Goal: Submit feedback/report problem

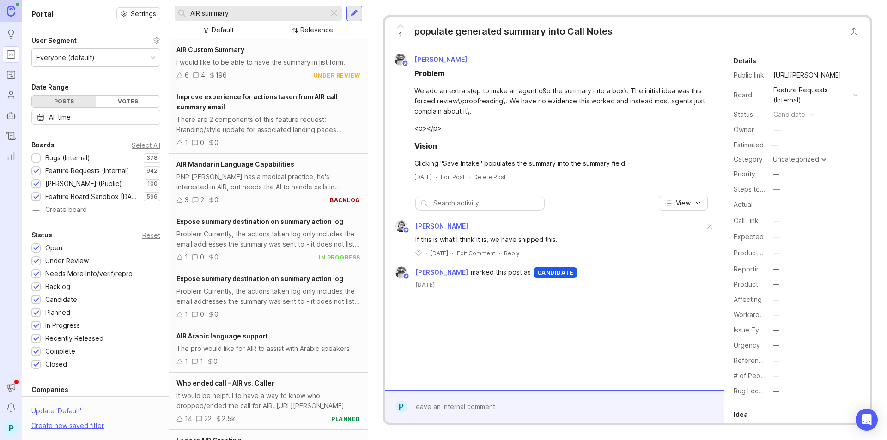
click at [235, 16] on input "AIR summary" at bounding box center [257, 13] width 134 height 10
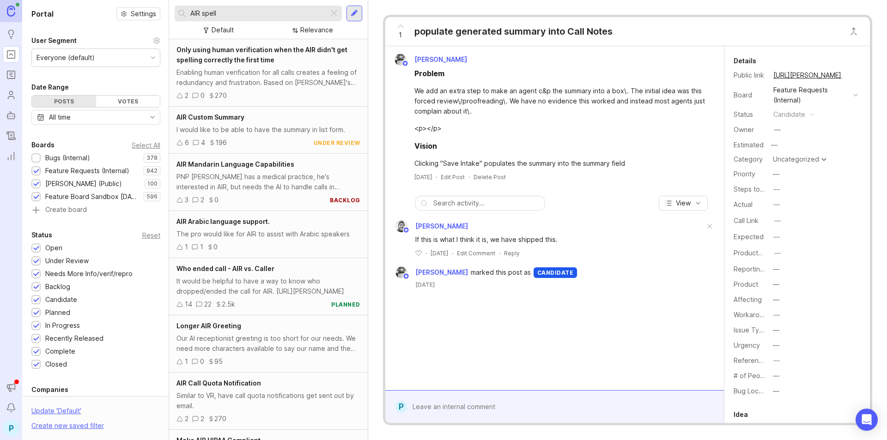
click at [67, 156] on div "Bugs (Internal)" at bounding box center [67, 158] width 45 height 10
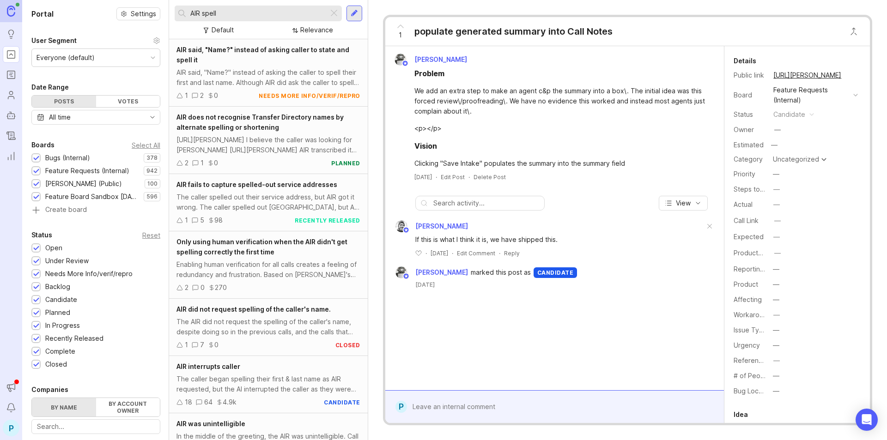
click at [224, 16] on input "AIR spell" at bounding box center [257, 13] width 134 height 10
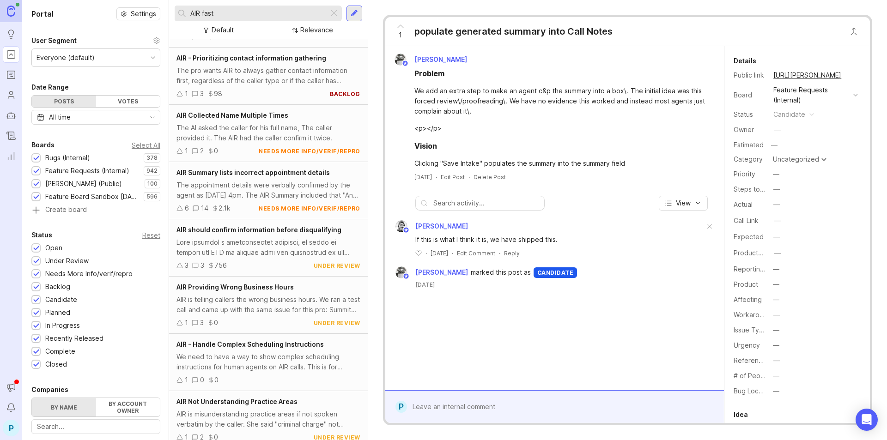
scroll to position [1885, 0]
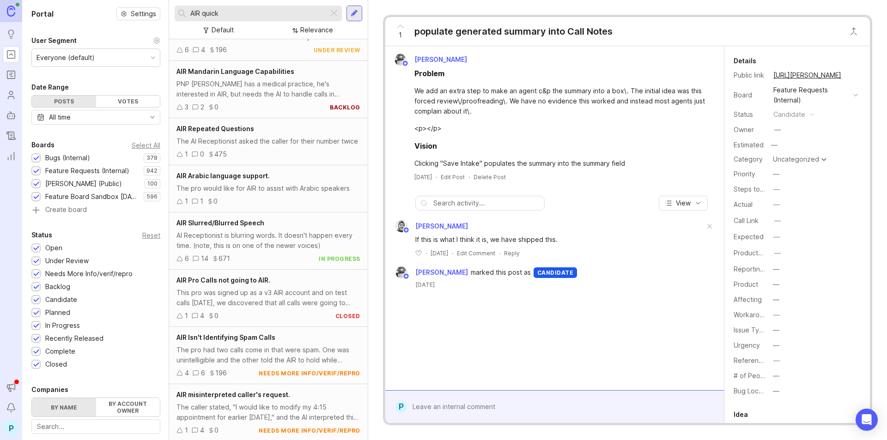
scroll to position [473, 0]
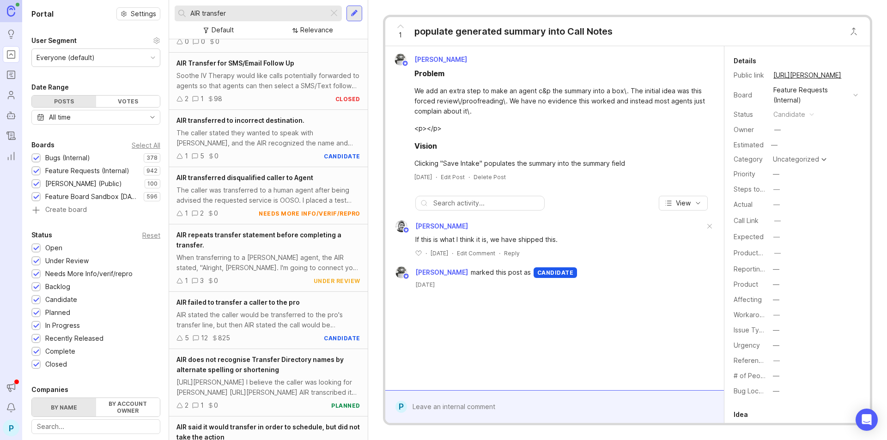
scroll to position [46, 0]
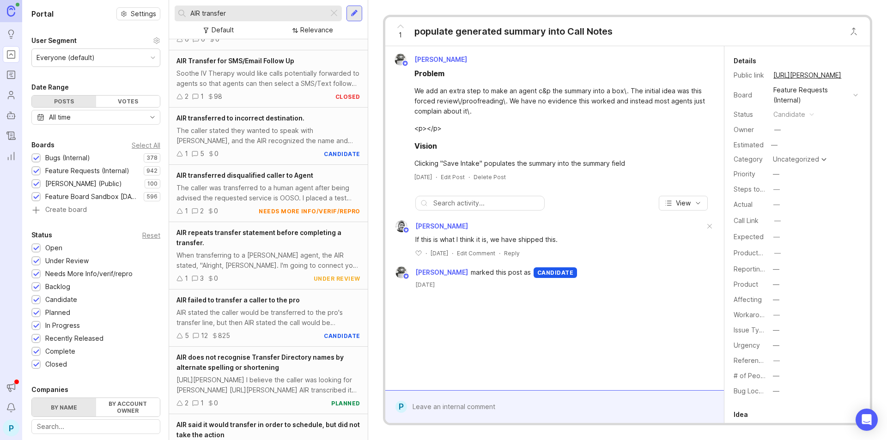
type input "AIR transfer"
click at [235, 251] on div "When transferring to a [PERSON_NAME] agent, the AIR stated, "Alright, [PERSON_N…" at bounding box center [268, 260] width 184 height 20
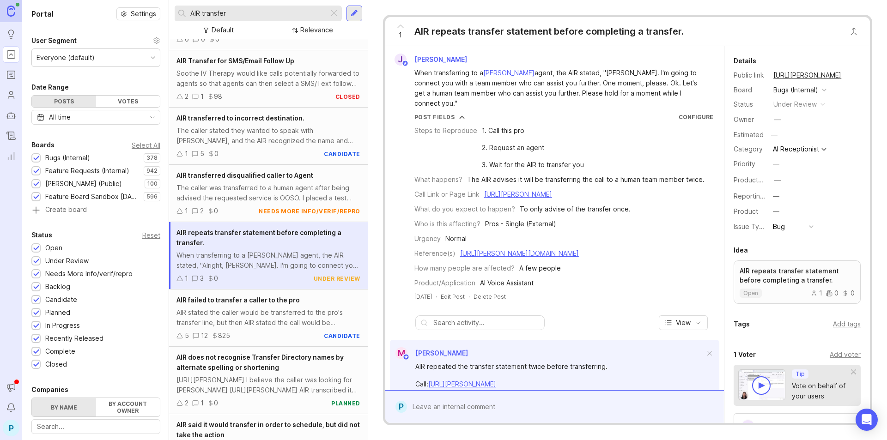
click at [498, 418] on form "P" at bounding box center [554, 406] width 339 height 33
click at [504, 402] on div "Public Mentioned admins will be notified. Submit" at bounding box center [561, 395] width 309 height 39
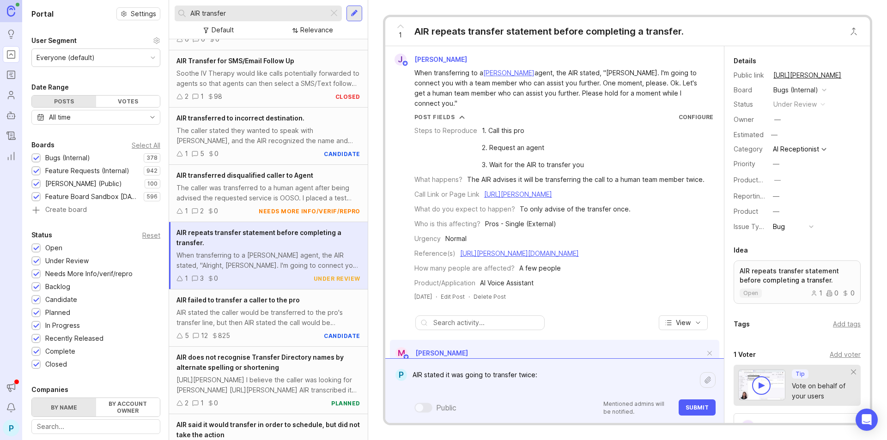
paste textarea "[URL][PERSON_NAME]"
type textarea "AIR stated it was going to transfer twice: [URL][PERSON_NAME]"
click at [702, 413] on button "Submit" at bounding box center [696, 407] width 37 height 16
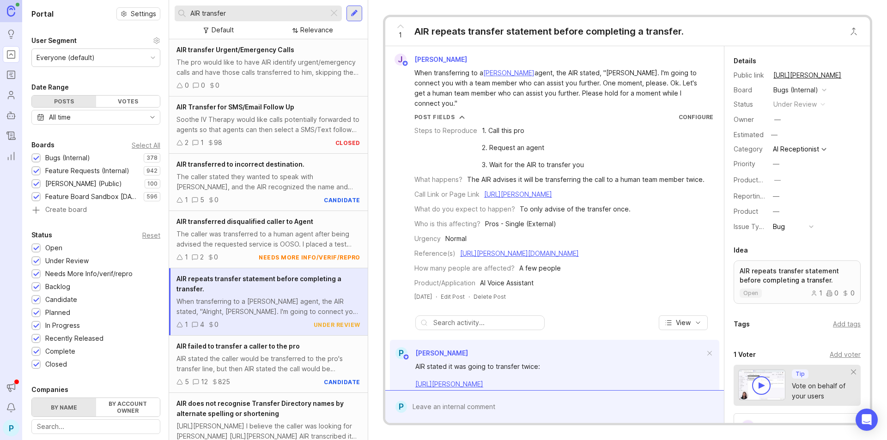
click at [355, 15] on div at bounding box center [354, 13] width 7 height 8
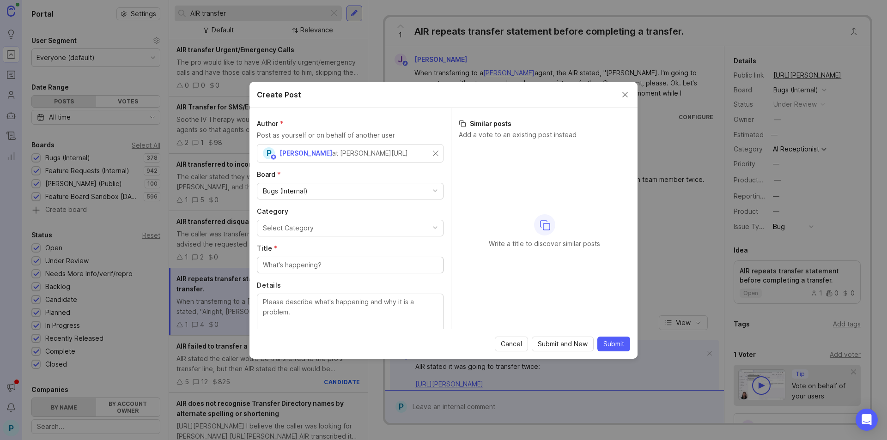
click at [376, 228] on button "Select Category" at bounding box center [350, 228] width 187 height 17
click at [380, 266] on input "Title *" at bounding box center [350, 265] width 175 height 10
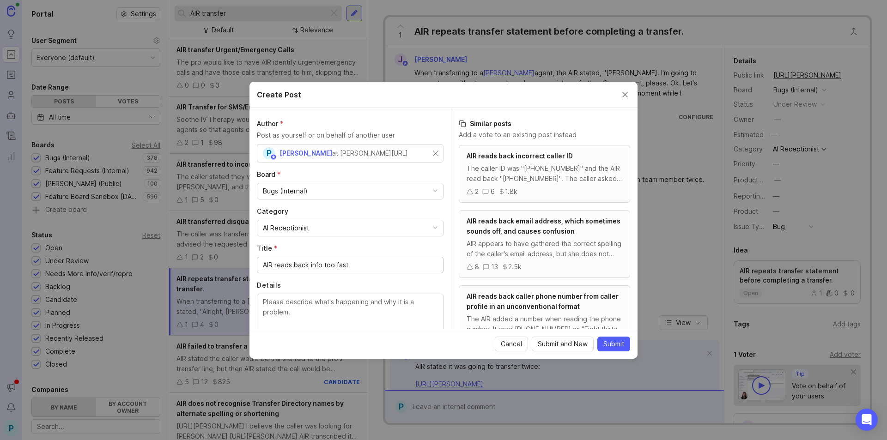
click at [309, 266] on input "AIR reads back info too fast" at bounding box center [350, 265] width 175 height 10
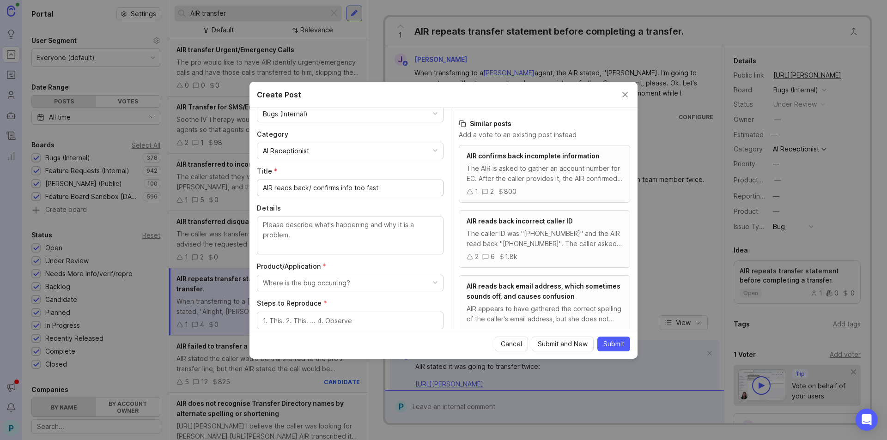
scroll to position [92, 0]
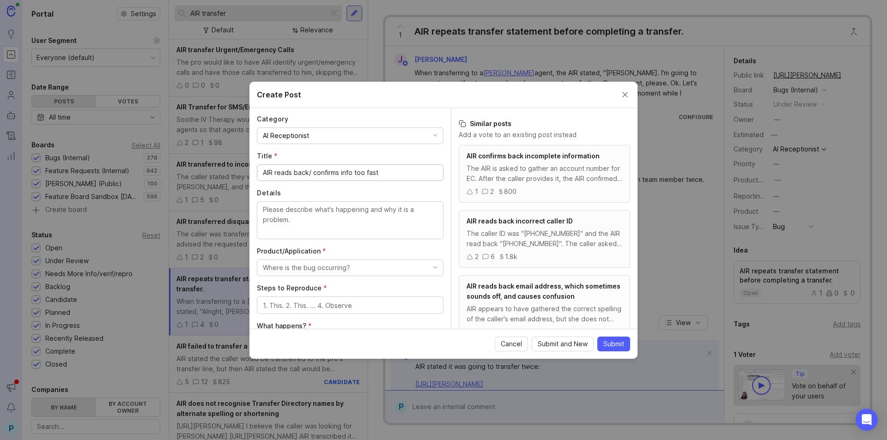
type input "AIR reads back/ confirms info too fast"
click at [326, 227] on textarea "Details" at bounding box center [350, 220] width 175 height 30
type textarea "The AIR repeated back the spelling of the caller's name too quickly"
click at [390, 267] on button "Where is the bug occurring?" at bounding box center [350, 268] width 187 height 17
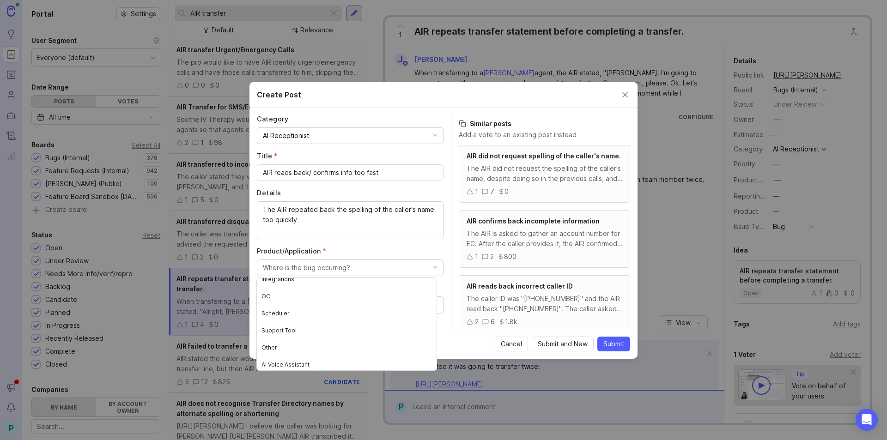
scroll to position [113, 0]
click at [310, 365] on Assistant "AI Voice Assistant" at bounding box center [347, 361] width 180 height 17
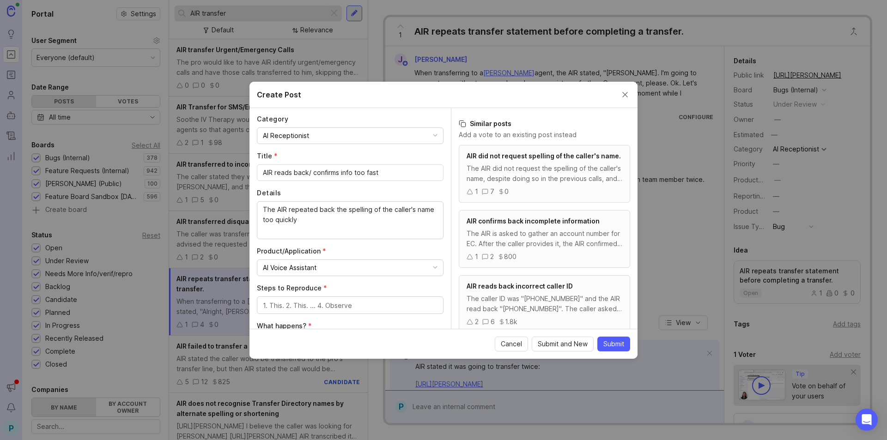
click at [328, 300] on div at bounding box center [350, 306] width 187 height 18
click at [295, 316] on textarea "1. Provide a name for AIR to confirm back 2. See speed at which it reads back s…" at bounding box center [350, 311] width 175 height 20
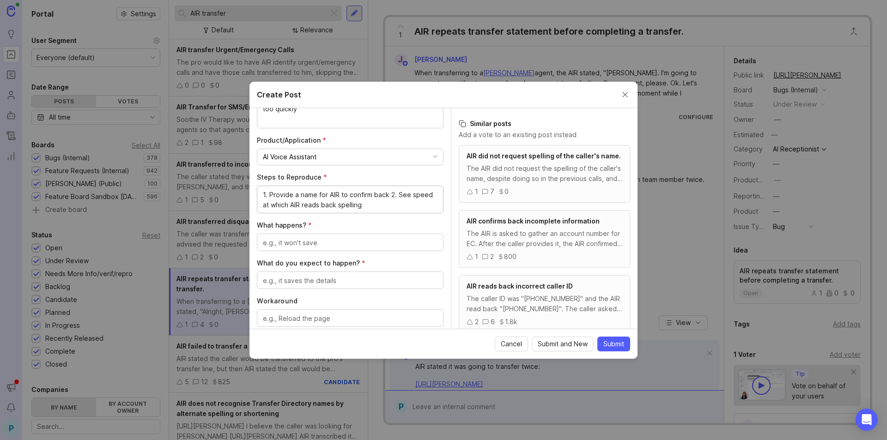
scroll to position [231, 0]
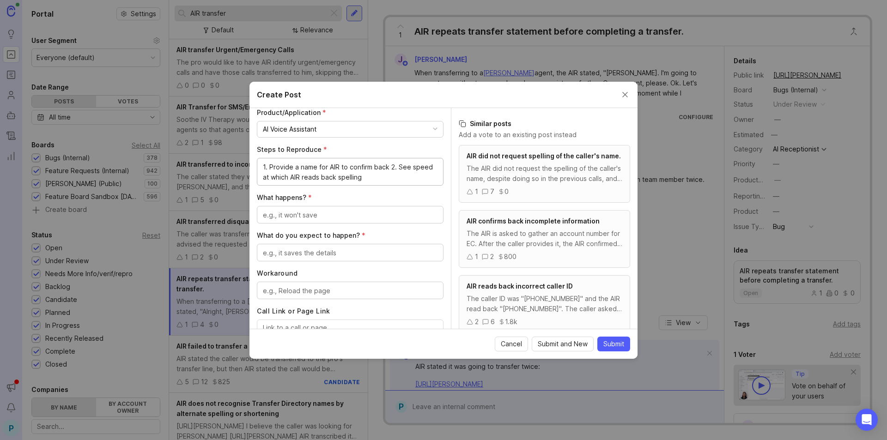
type textarea "1. Provide a name for AIR to confirm back 2. See speed at which AIR reads back …"
click at [328, 217] on textarea "What happens? *" at bounding box center [350, 215] width 175 height 10
type textarea "It reads very quickly"
click at [353, 255] on textarea "What do you expect to happen? *" at bounding box center [350, 253] width 175 height 10
type textarea "To speak"
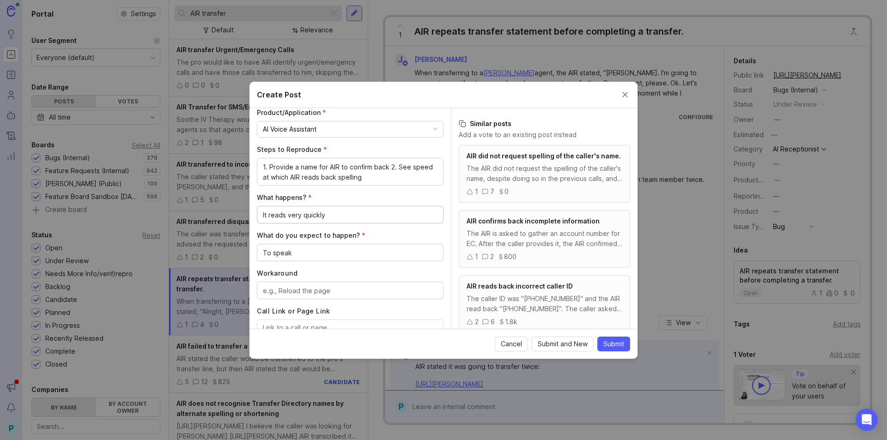
click at [284, 219] on textarea "It reads very quickly" at bounding box center [350, 215] width 175 height 10
drag, startPoint x: 284, startPoint y: 218, endPoint x: 270, endPoint y: 218, distance: 13.9
click at [270, 218] on textarea "It reads very quickly" at bounding box center [350, 215] width 175 height 10
type textarea "It speaks very quickly"
click at [315, 249] on textarea "To speak" at bounding box center [350, 253] width 175 height 10
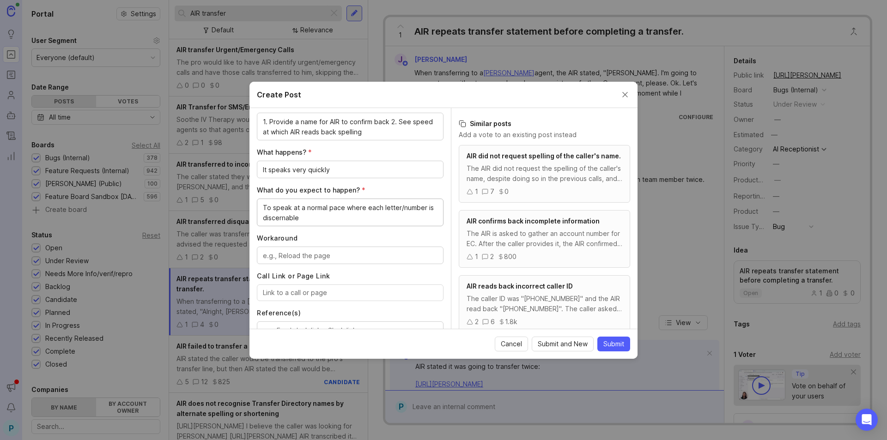
scroll to position [277, 0]
type textarea "To speak at a normal pace where each letter/number is discernable"
click at [334, 246] on div at bounding box center [350, 255] width 187 height 18
type textarea "unknown"
click at [377, 298] on div at bounding box center [350, 292] width 187 height 17
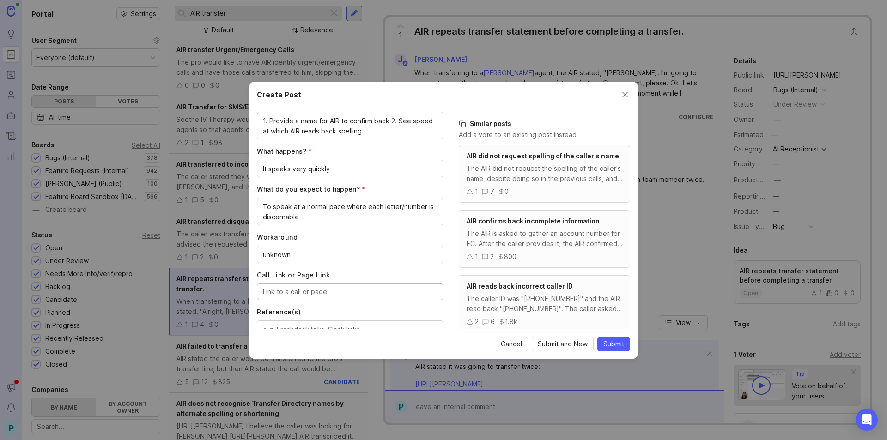
paste input "[URL][PERSON_NAME]"
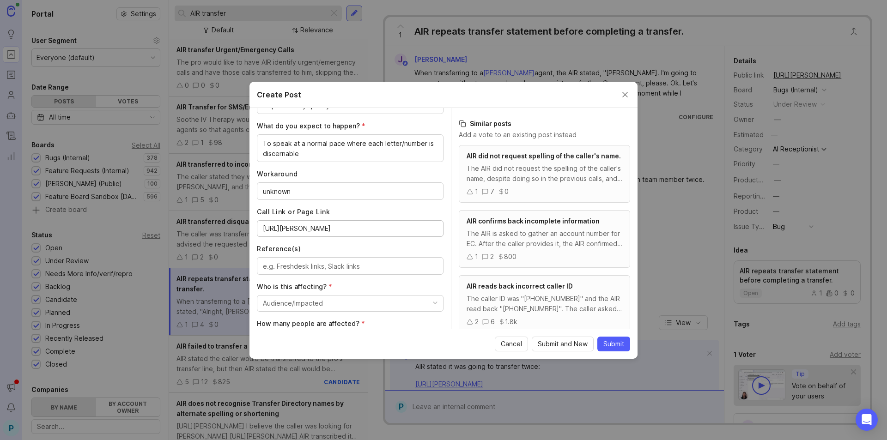
scroll to position [369, 0]
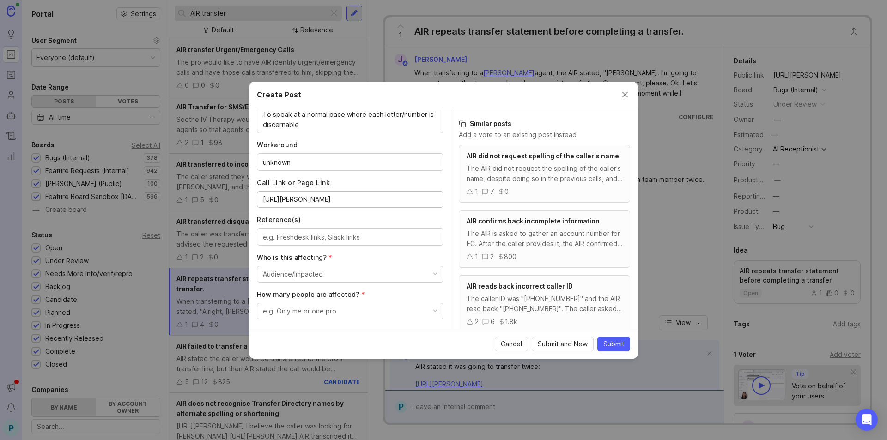
type input "[URL][PERSON_NAME]"
click at [373, 240] on textarea "Reference(s)" at bounding box center [350, 237] width 175 height 10
paste textarea "[URL][PERSON_NAME][DOMAIN_NAME]"
type textarea "[URL][PERSON_NAME][DOMAIN_NAME]"
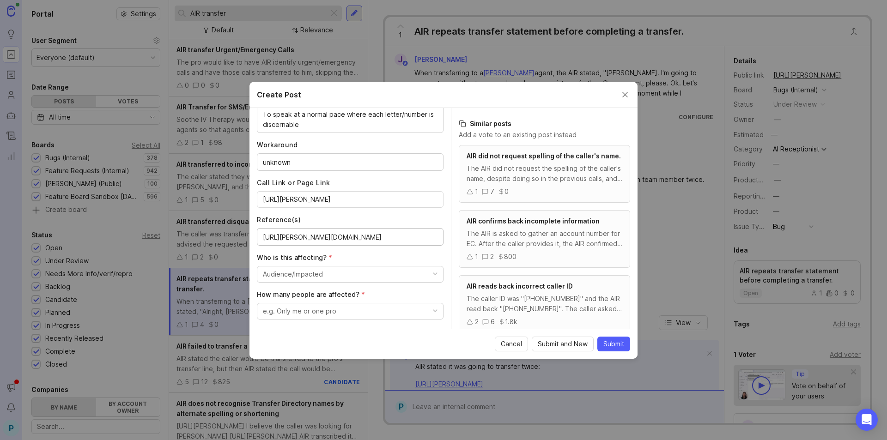
click at [350, 266] on button "Audience/Impacted" at bounding box center [350, 274] width 187 height 17
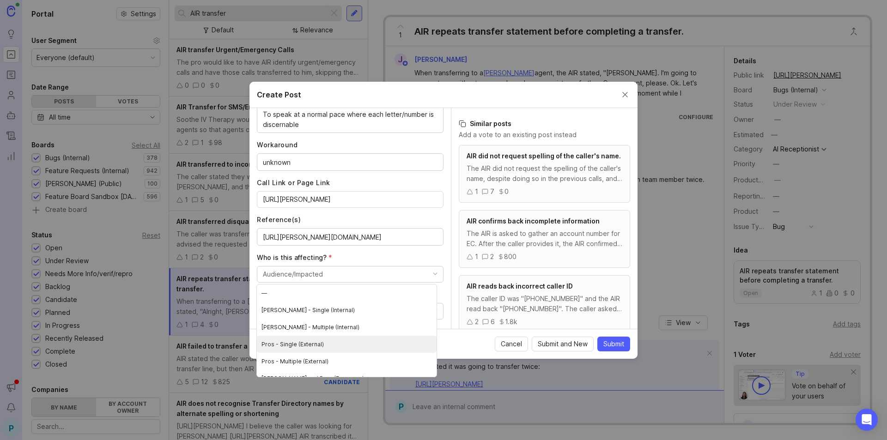
click at [316, 346] on \(External\) "Pros - Single (External)" at bounding box center [347, 344] width 180 height 17
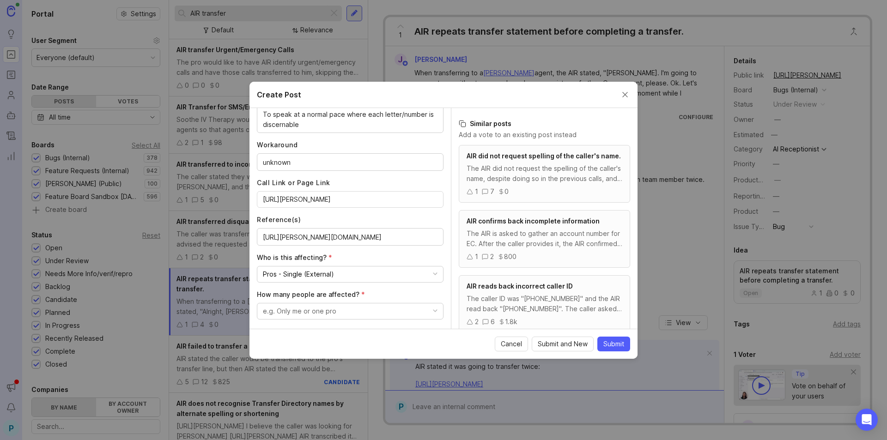
click at [336, 315] on button "e.g. Only me or one pro" at bounding box center [350, 311] width 187 height 17
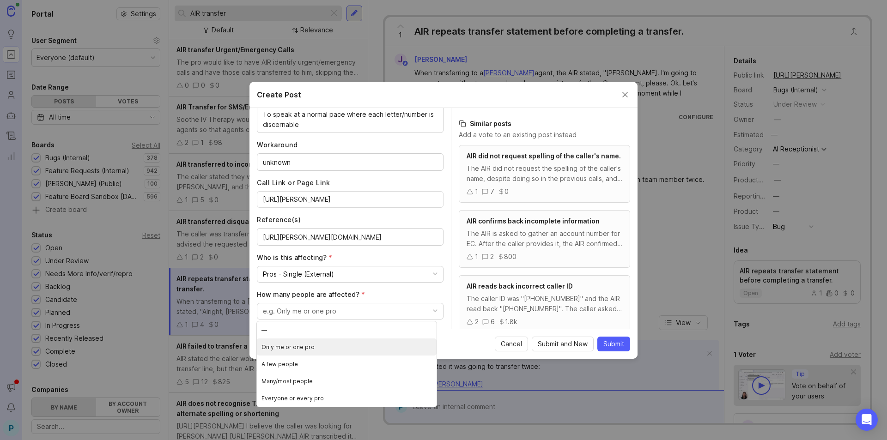
click at [315, 348] on pro "Only me or one pro" at bounding box center [347, 347] width 180 height 17
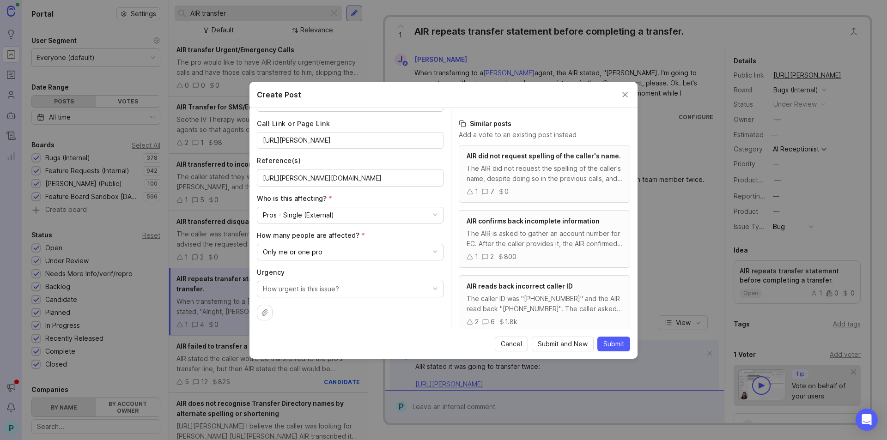
scroll to position [431, 0]
click at [366, 293] on button "How urgent is this issue?" at bounding box center [350, 286] width 187 height 17
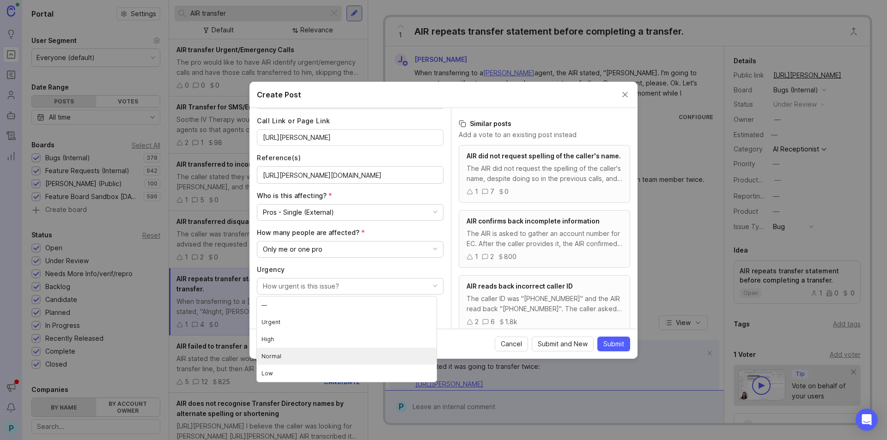
click at [275, 354] on li "Normal" at bounding box center [347, 356] width 180 height 17
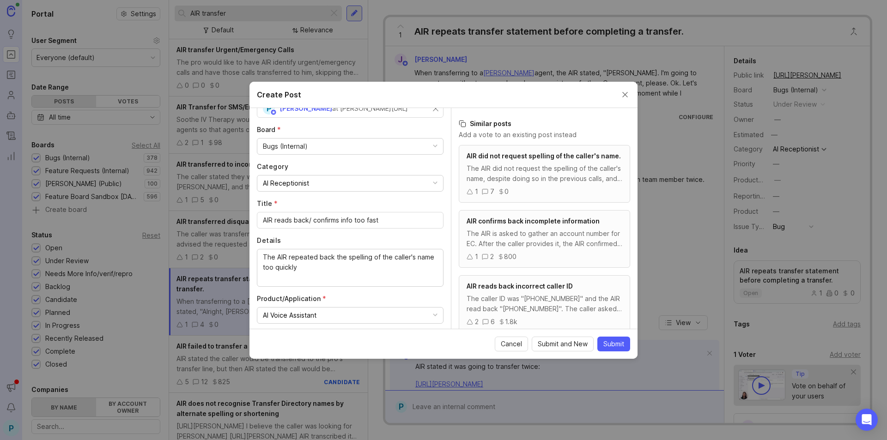
scroll to position [46, 0]
drag, startPoint x: 312, startPoint y: 218, endPoint x: 328, endPoint y: 213, distance: 17.4
click at [311, 218] on input "AIR reads back/ confirms info too fast" at bounding box center [350, 219] width 175 height 10
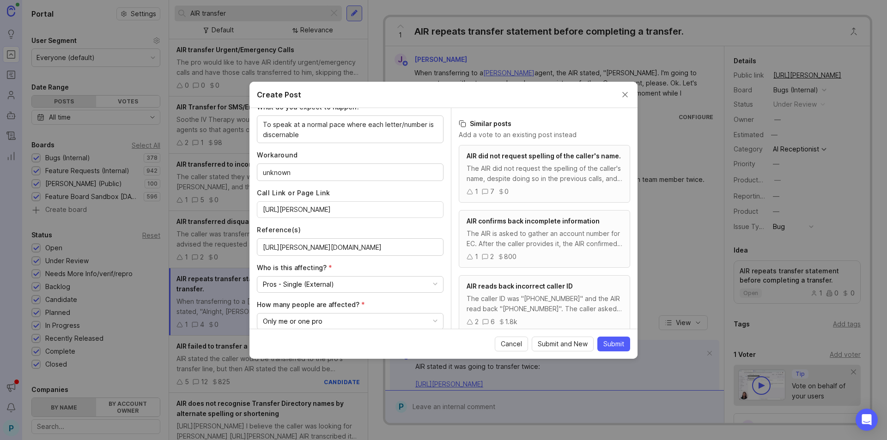
scroll to position [154, 0]
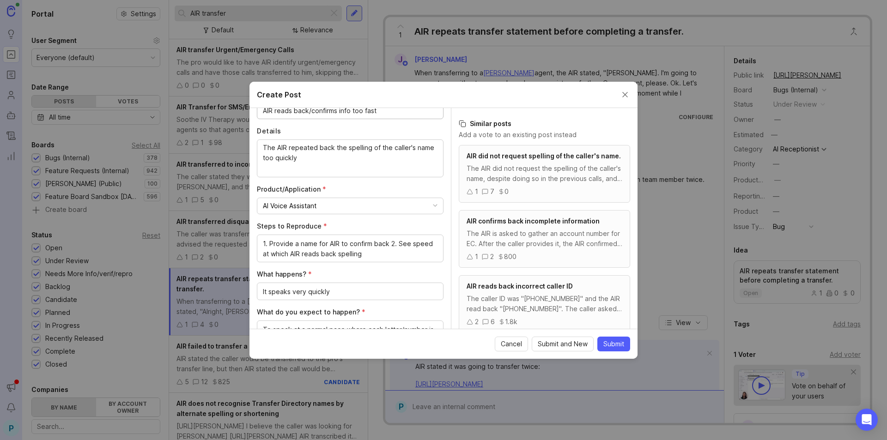
type input "AIR reads back/confirms info too fast"
drag, startPoint x: 374, startPoint y: 157, endPoint x: 316, endPoint y: 157, distance: 58.2
click at [316, 157] on textarea "The AIR repeated back the spelling of the caller's name too quickly to be disce…" at bounding box center [350, 158] width 175 height 30
type textarea "The AIR repeated back the spelling of the caller's name too quickly"
drag, startPoint x: 611, startPoint y: 345, endPoint x: 606, endPoint y: 348, distance: 5.9
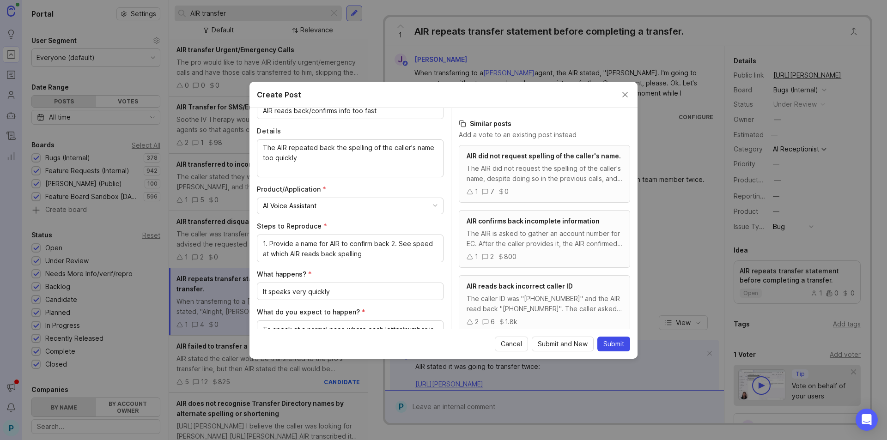
click at [609, 346] on span "Submit" at bounding box center [613, 343] width 21 height 9
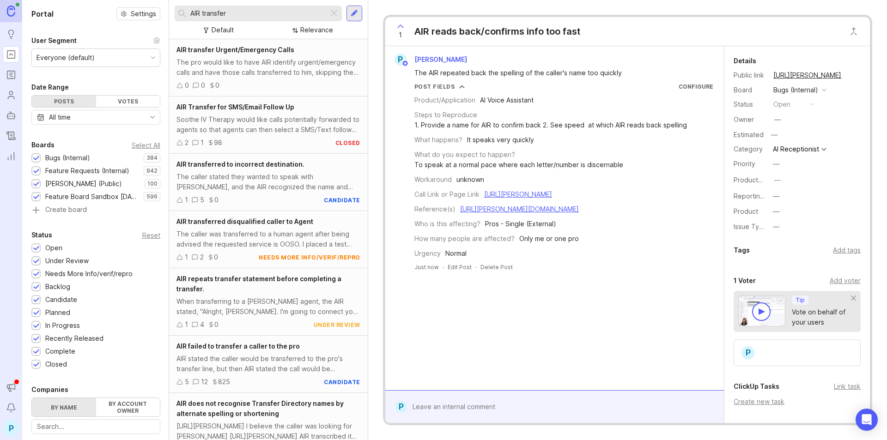
click at [646, 43] on div "1 AIR reads back/confirms info too fast" at bounding box center [627, 31] width 484 height 29
